Goal: Use online tool/utility: Utilize a website feature to perform a specific function

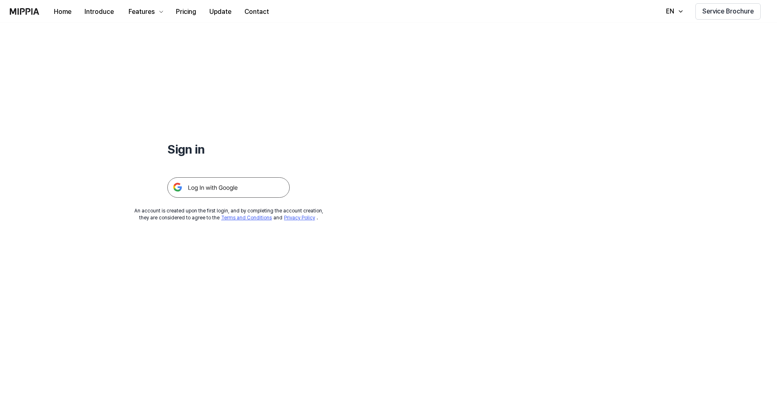
drag, startPoint x: 237, startPoint y: 188, endPoint x: 243, endPoint y: 188, distance: 6.1
click at [237, 188] on img at bounding box center [228, 187] width 122 height 20
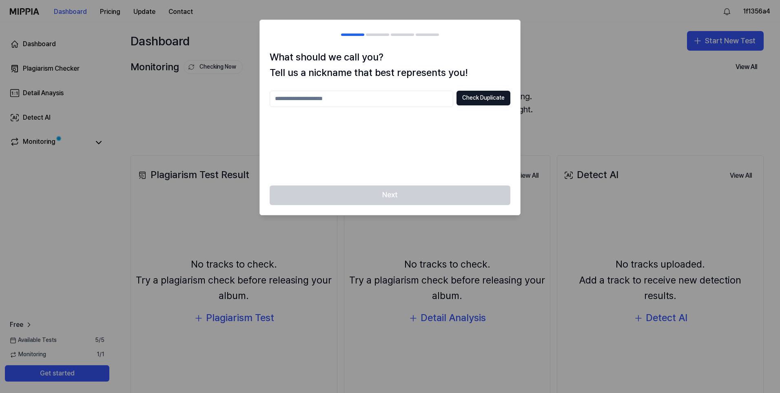
click at [411, 100] on input "text" at bounding box center [362, 99] width 184 height 16
type input "*"
click at [479, 98] on button "Check Duplicate" at bounding box center [484, 98] width 54 height 15
click at [352, 100] on input "******" at bounding box center [362, 99] width 184 height 16
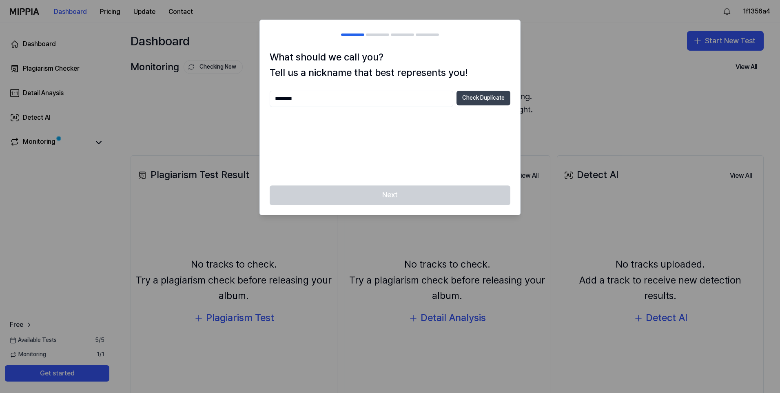
type input "********"
click at [468, 101] on button "Check Duplicate" at bounding box center [484, 98] width 54 height 15
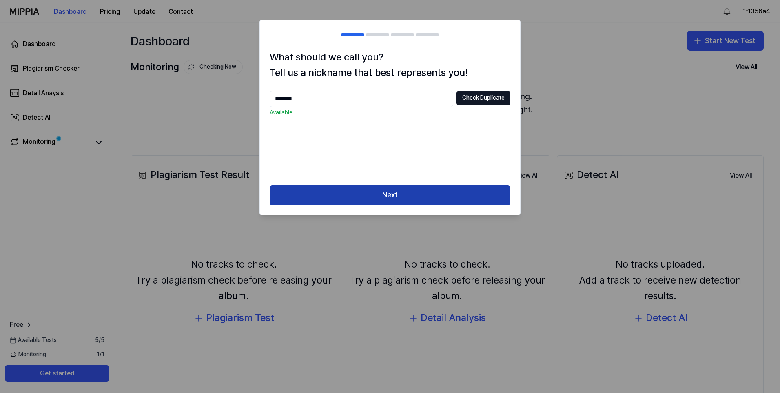
drag, startPoint x: 380, startPoint y: 198, endPoint x: 388, endPoint y: 194, distance: 9.1
click at [381, 198] on button "Next" at bounding box center [390, 195] width 241 height 20
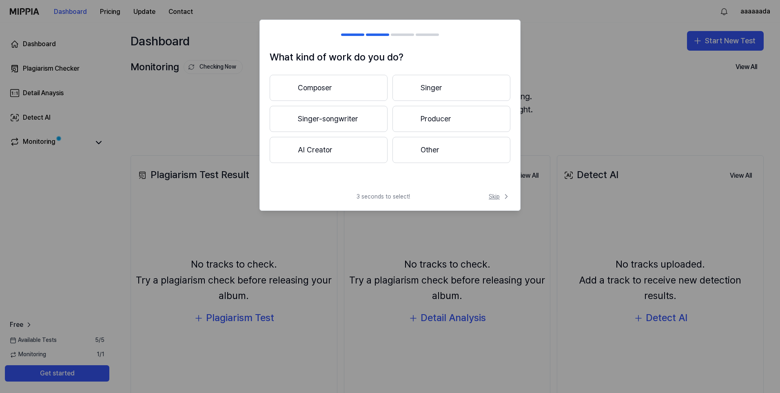
click at [492, 197] on span "Skip" at bounding box center [500, 196] width 22 height 8
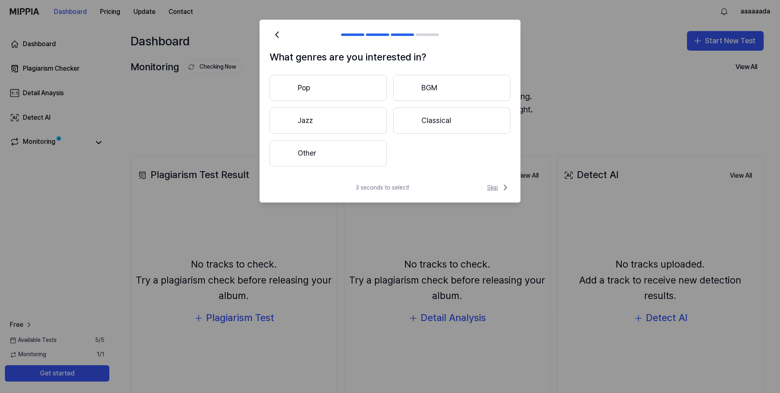
click at [495, 184] on span "Skip" at bounding box center [498, 187] width 23 height 10
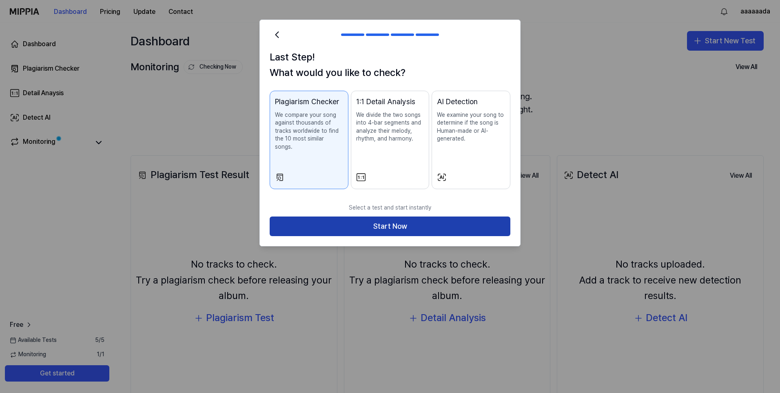
click at [406, 220] on button "Start Now" at bounding box center [390, 226] width 241 height 20
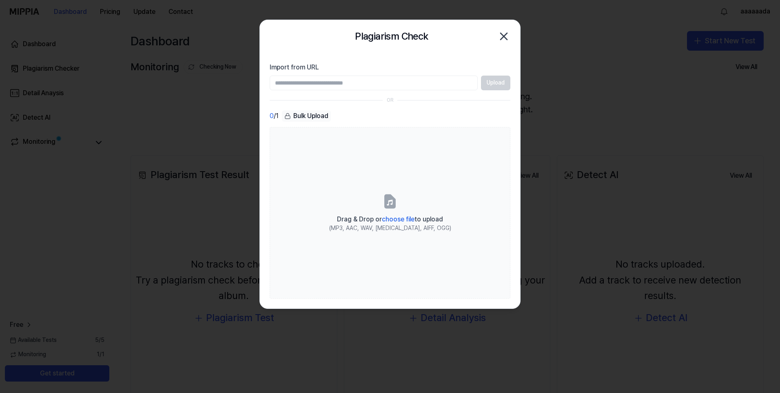
click at [410, 85] on input "Import from URL" at bounding box center [374, 82] width 208 height 15
paste input "**********"
type input "**********"
click at [491, 83] on button "Upload" at bounding box center [495, 82] width 29 height 15
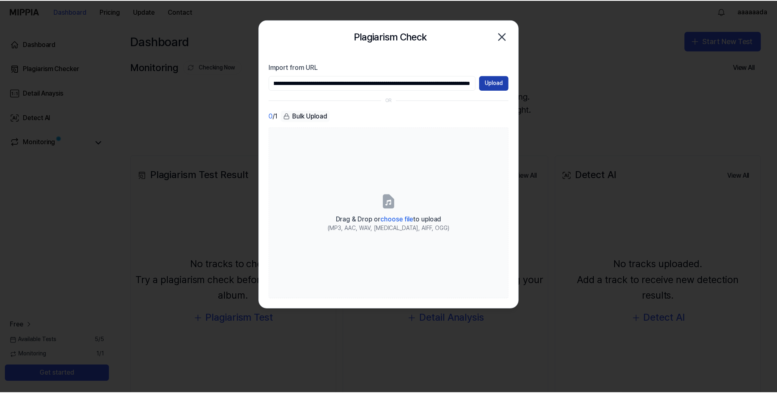
scroll to position [0, 0]
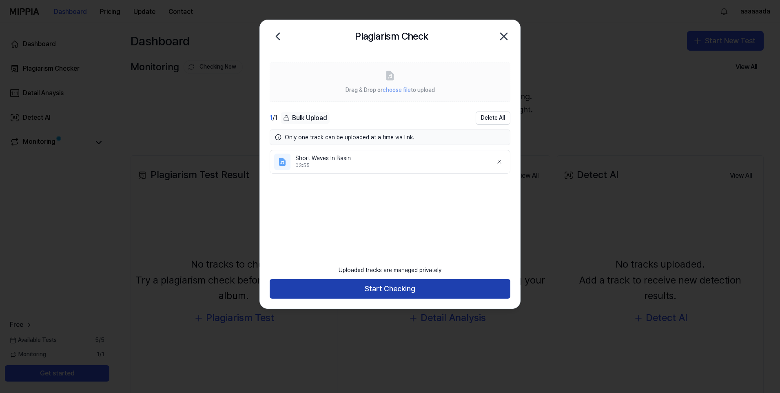
click at [384, 289] on button "Start Checking" at bounding box center [390, 289] width 241 height 20
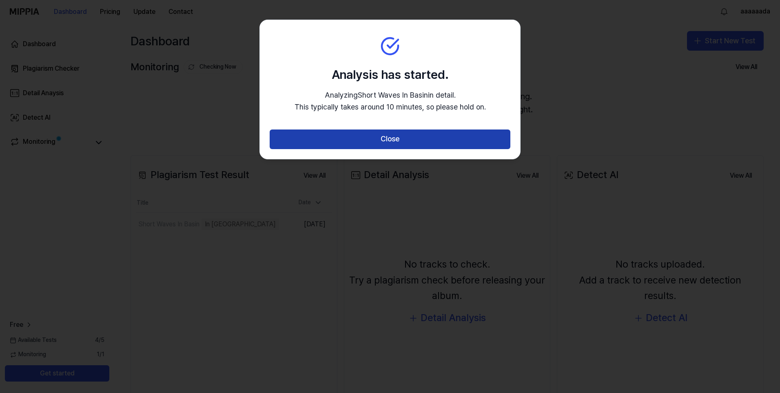
click at [388, 142] on button "Close" at bounding box center [390, 139] width 241 height 20
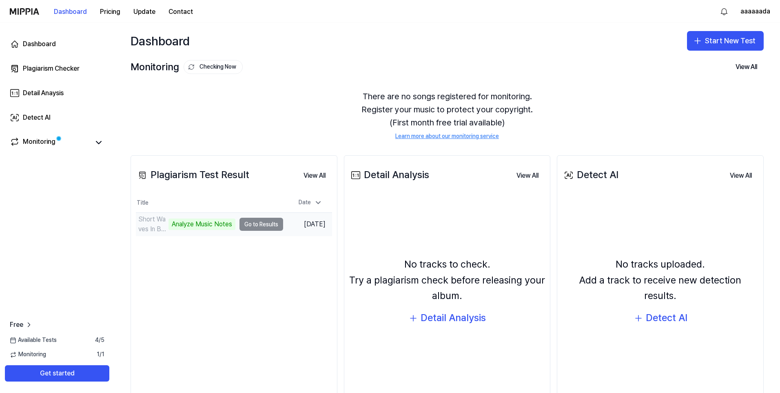
click at [253, 223] on td "Short Waves In Basin Analyze Music Notes Go to Results" at bounding box center [209, 224] width 147 height 23
click at [56, 92] on div "Detail Anaysis" at bounding box center [43, 93] width 41 height 10
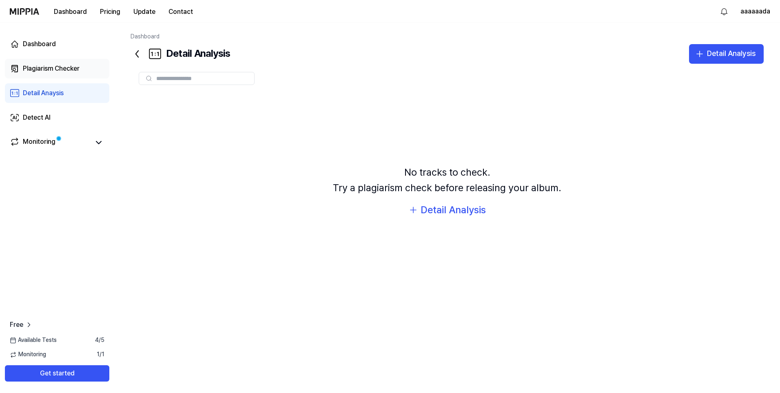
click at [53, 68] on div "Plagiarism Checker" at bounding box center [51, 69] width 57 height 10
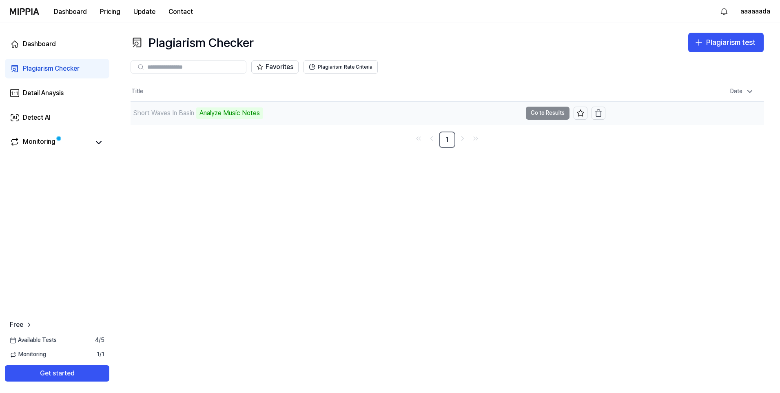
click at [544, 114] on td "Short Waves In Basin Analyze Music Notes Go to Results" at bounding box center [368, 113] width 475 height 23
click at [257, 115] on div "Analyze Music Notes" at bounding box center [229, 112] width 67 height 11
click at [178, 111] on div "Short Waves In Basin" at bounding box center [163, 113] width 61 height 10
click at [42, 142] on div "Monitoring" at bounding box center [39, 142] width 33 height 11
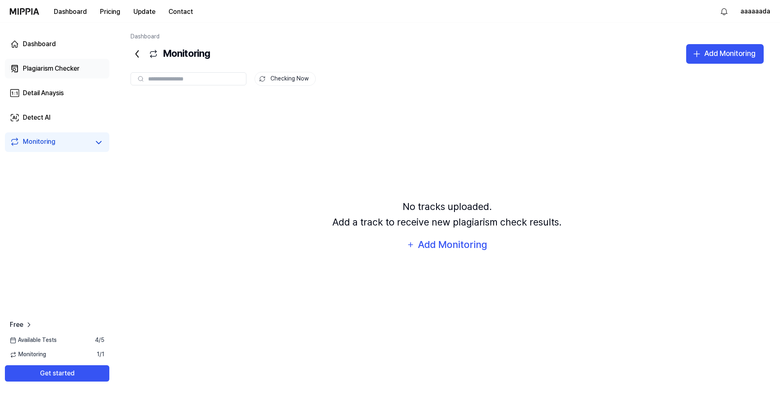
click at [52, 68] on div "Plagiarism Checker" at bounding box center [51, 69] width 57 height 10
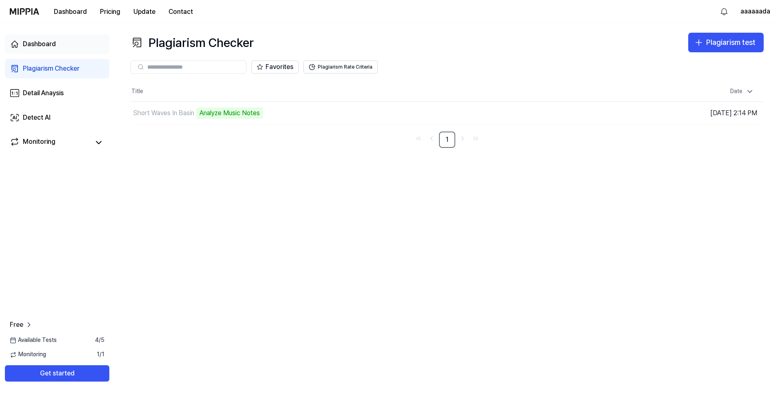
click at [44, 43] on div "Dashboard" at bounding box center [39, 44] width 33 height 10
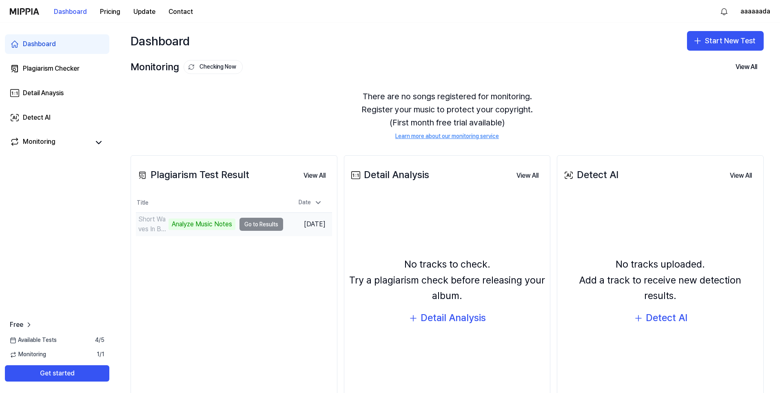
click at [260, 224] on td "Short Waves In Basin Analyze Music Notes Go to Results" at bounding box center [209, 224] width 147 height 23
click at [249, 229] on button "Go to Results" at bounding box center [262, 224] width 44 height 13
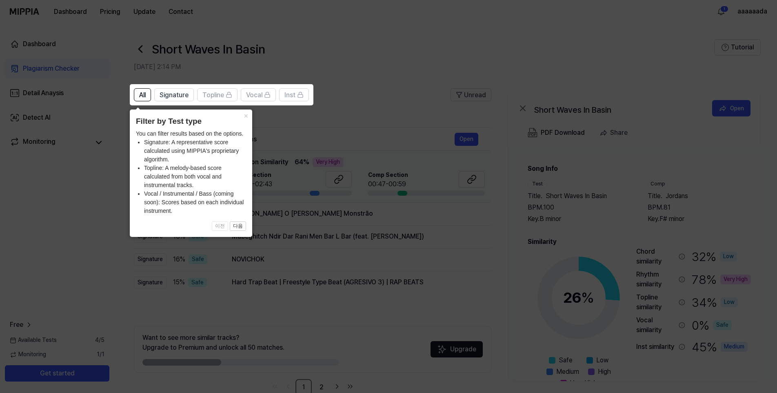
click at [234, 309] on icon at bounding box center [390, 196] width 780 height 393
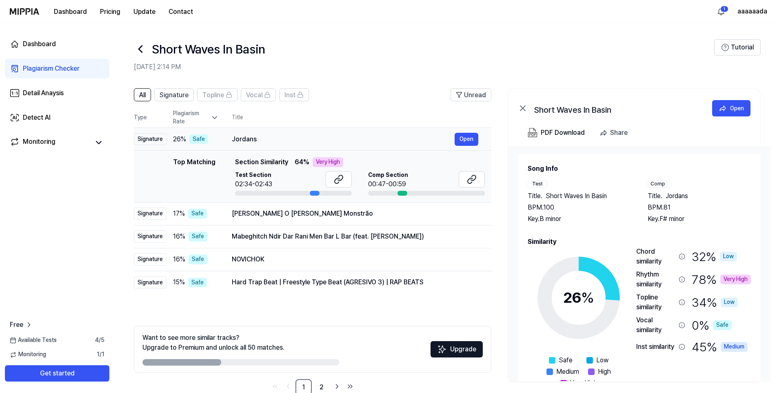
click at [236, 142] on div "Jordans" at bounding box center [343, 139] width 223 height 10
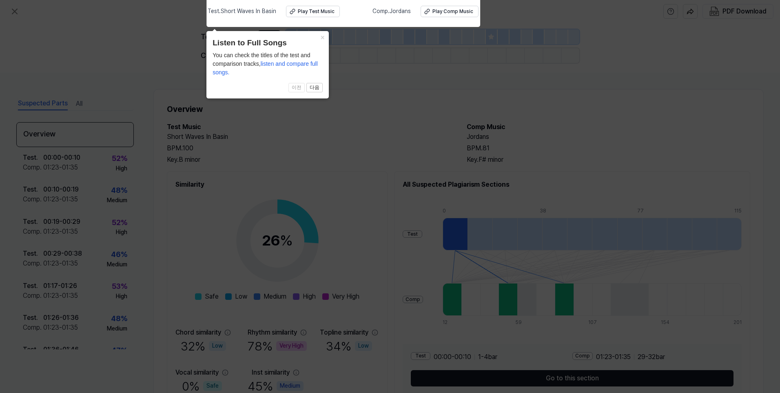
click at [360, 140] on icon at bounding box center [390, 194] width 780 height 397
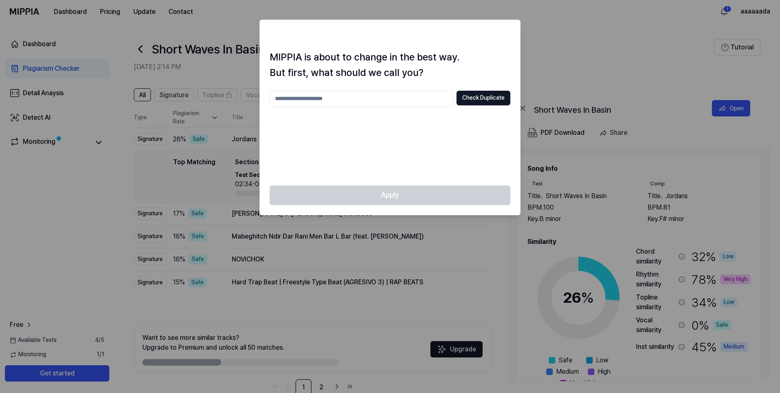
click at [416, 222] on div at bounding box center [390, 196] width 780 height 393
click at [495, 293] on div at bounding box center [390, 196] width 780 height 393
